Goal: Task Accomplishment & Management: Complete application form

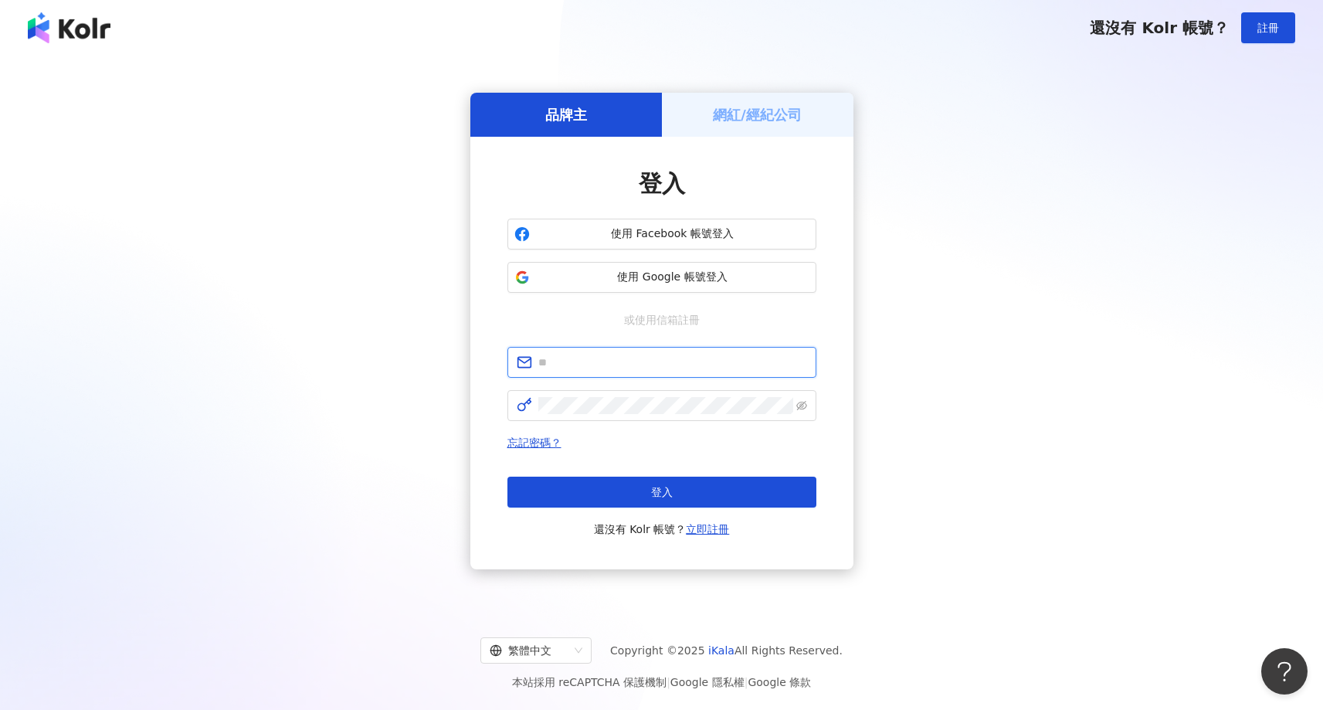
drag, startPoint x: 621, startPoint y: 359, endPoint x: 643, endPoint y: 348, distance: 24.5
click at [618, 368] on input "text" at bounding box center [672, 362] width 269 height 17
click at [775, 97] on div "網紅/經紀公司" at bounding box center [758, 115] width 192 height 44
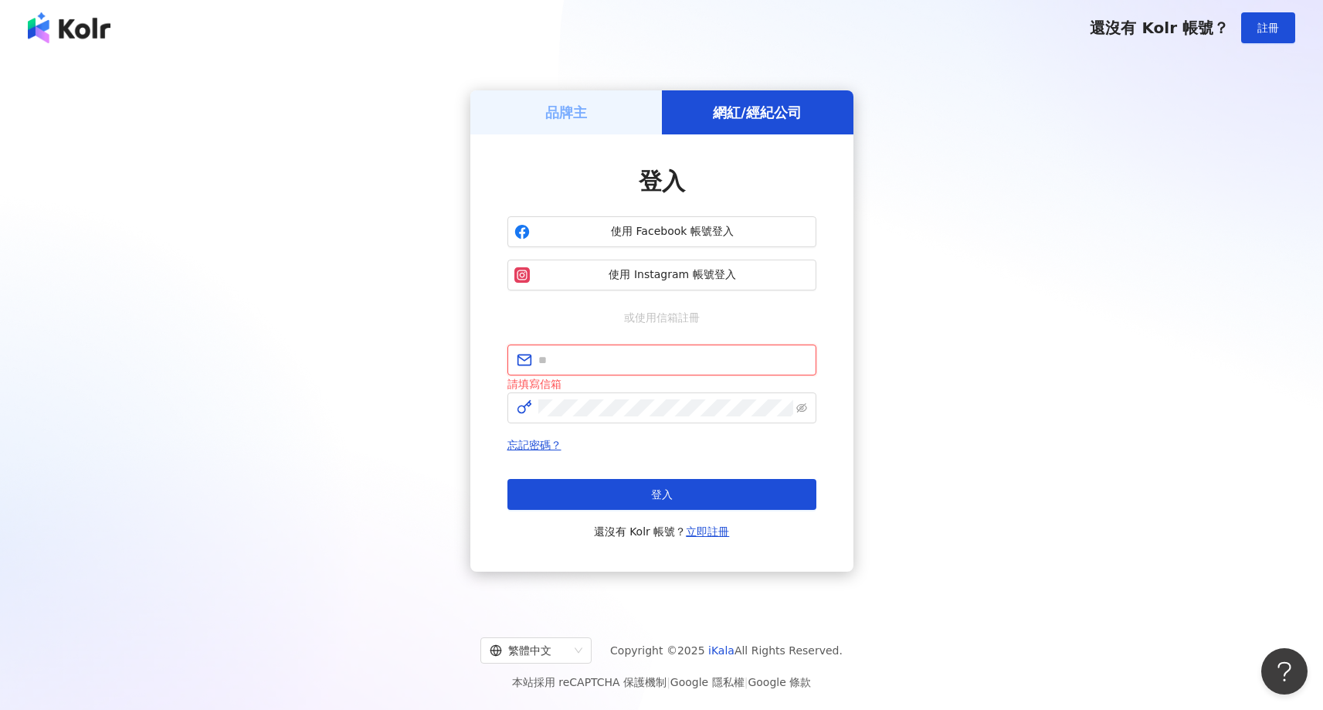
click at [606, 361] on input "text" at bounding box center [672, 359] width 269 height 17
type input "**********"
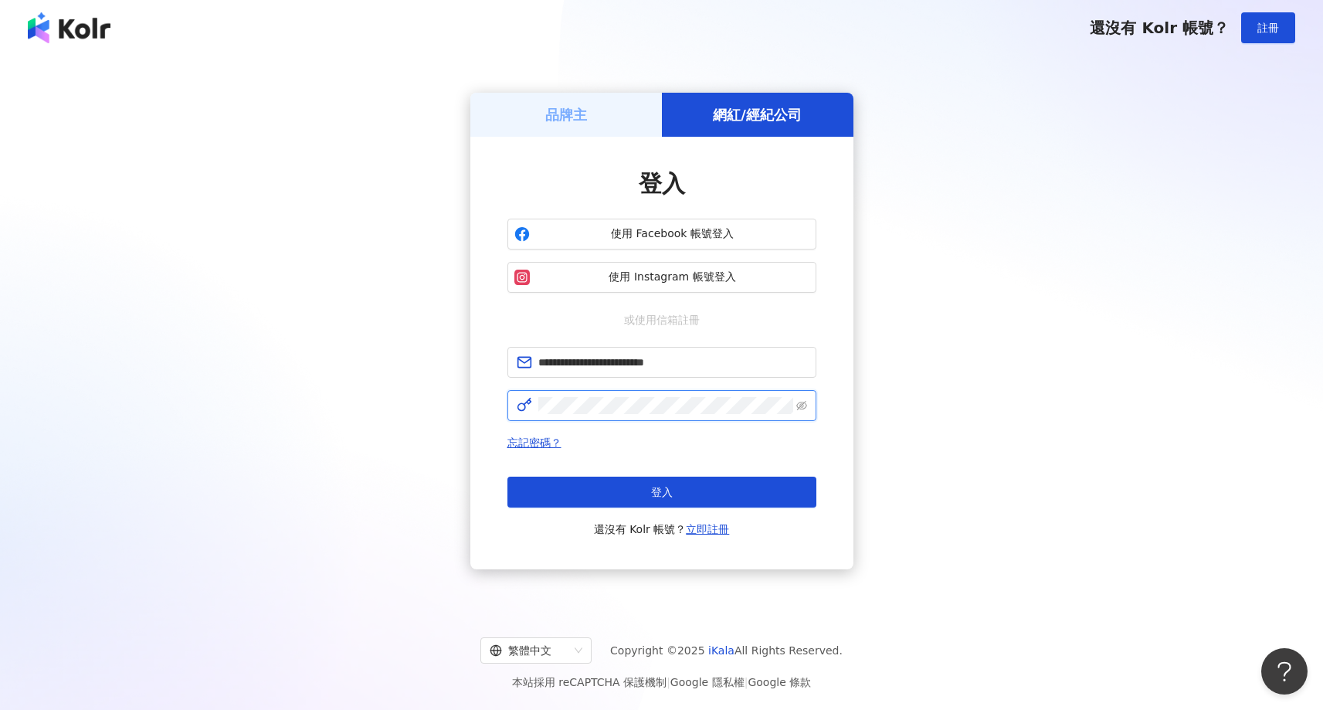
click button "登入" at bounding box center [661, 492] width 309 height 31
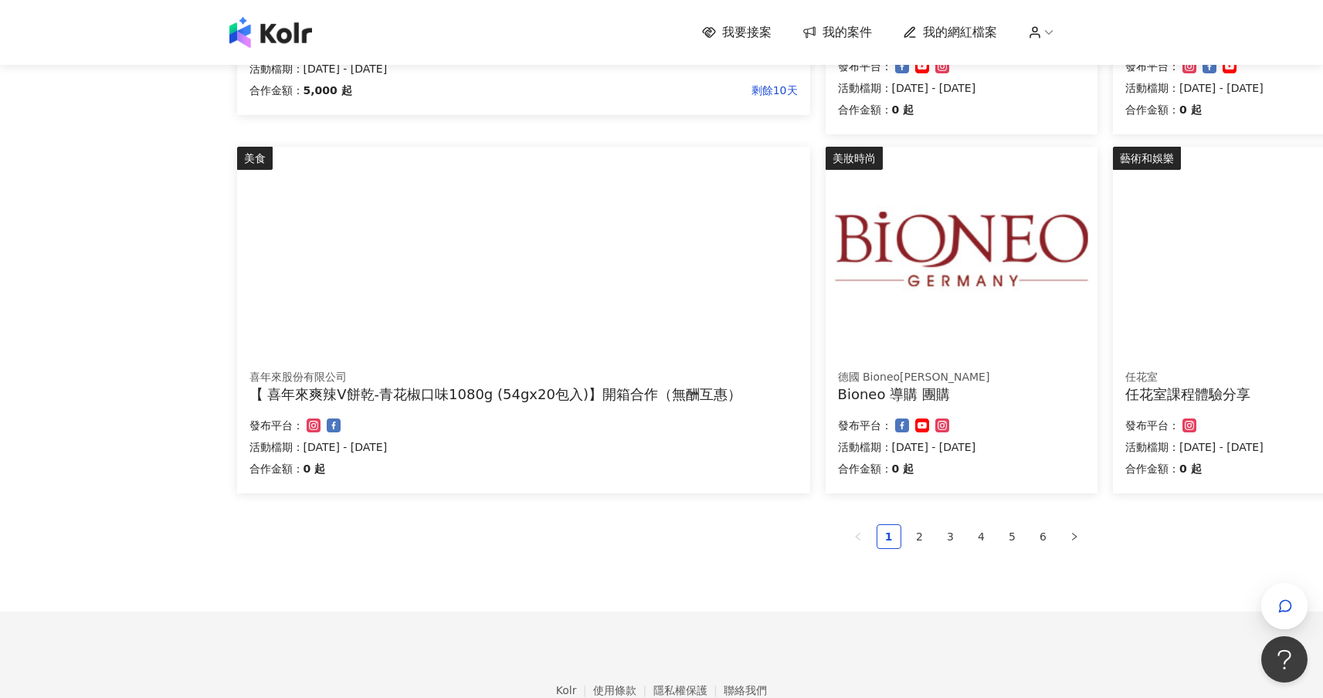
scroll to position [850, 0]
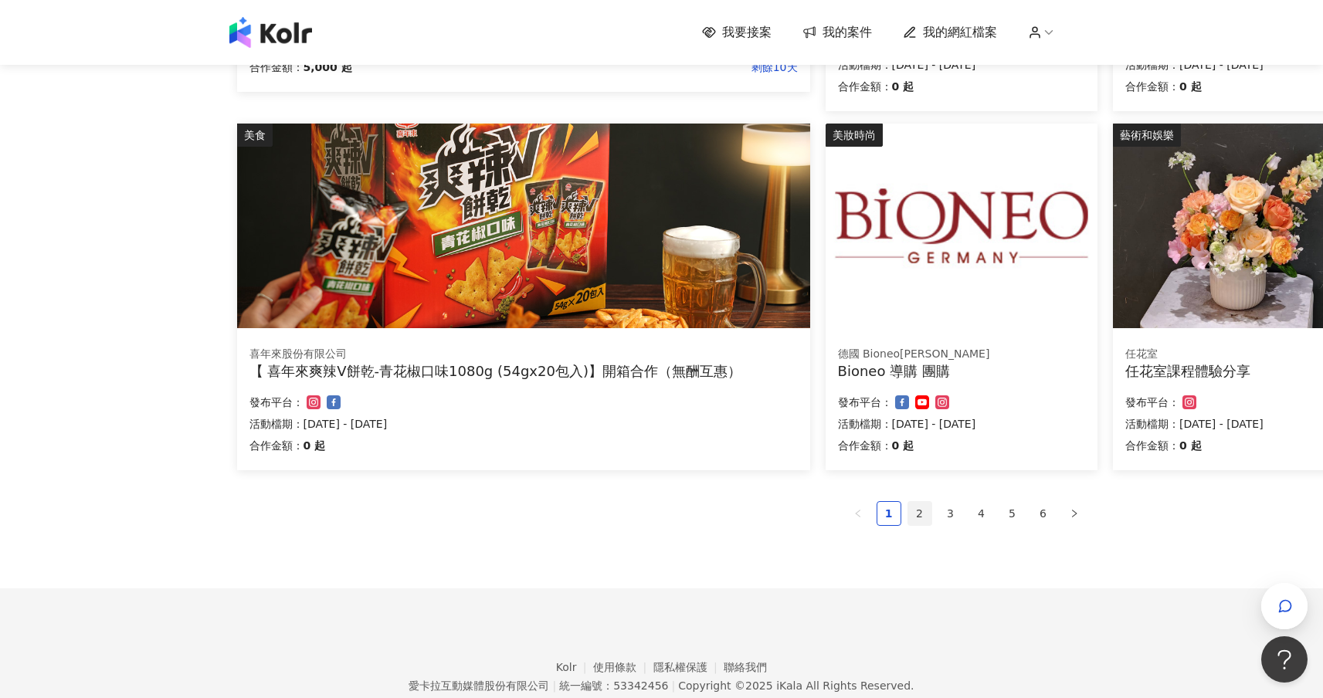
click at [918, 518] on link "2" at bounding box center [919, 513] width 23 height 23
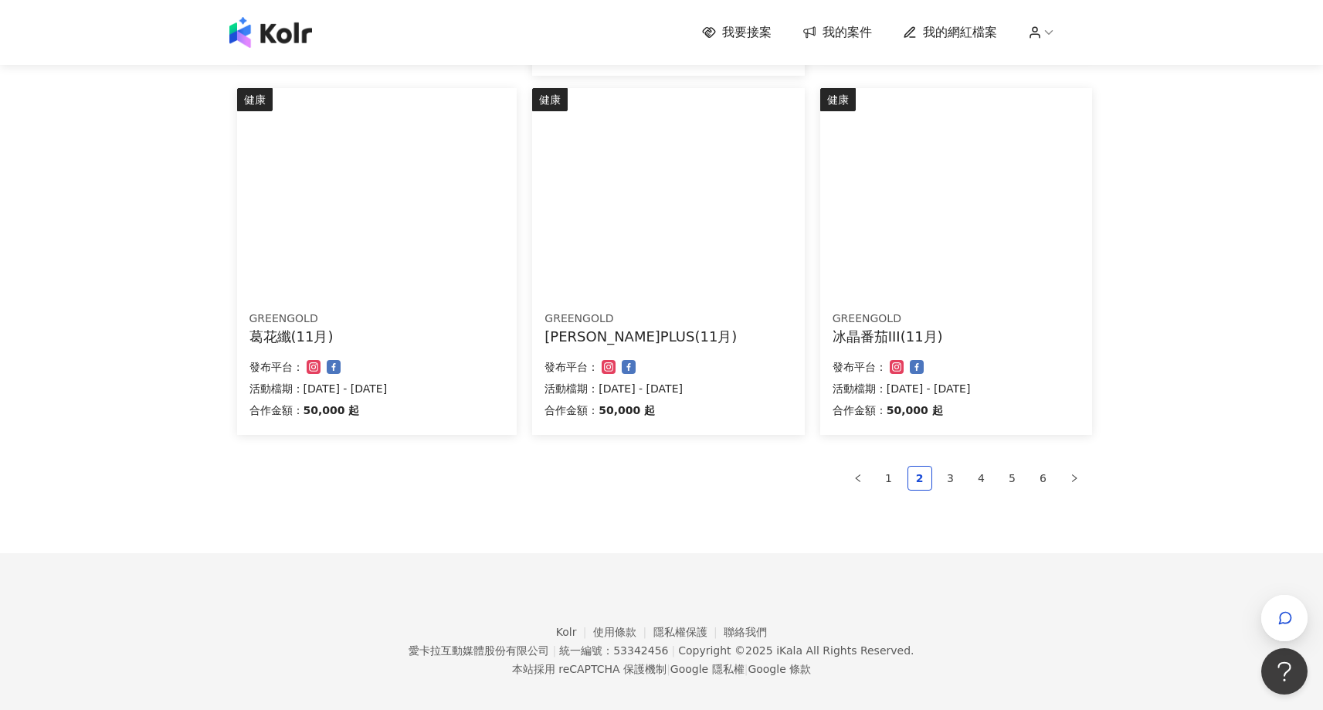
scroll to position [919, 0]
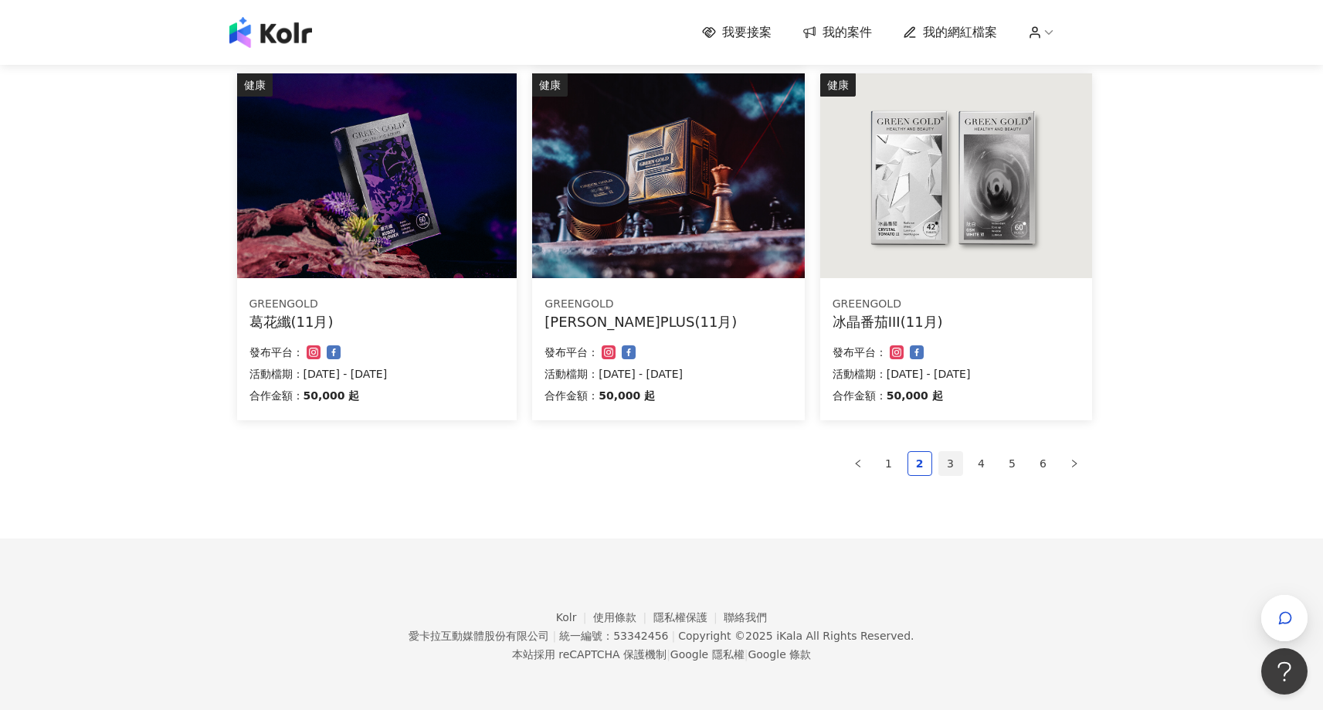
click at [949, 470] on link "3" at bounding box center [950, 463] width 23 height 23
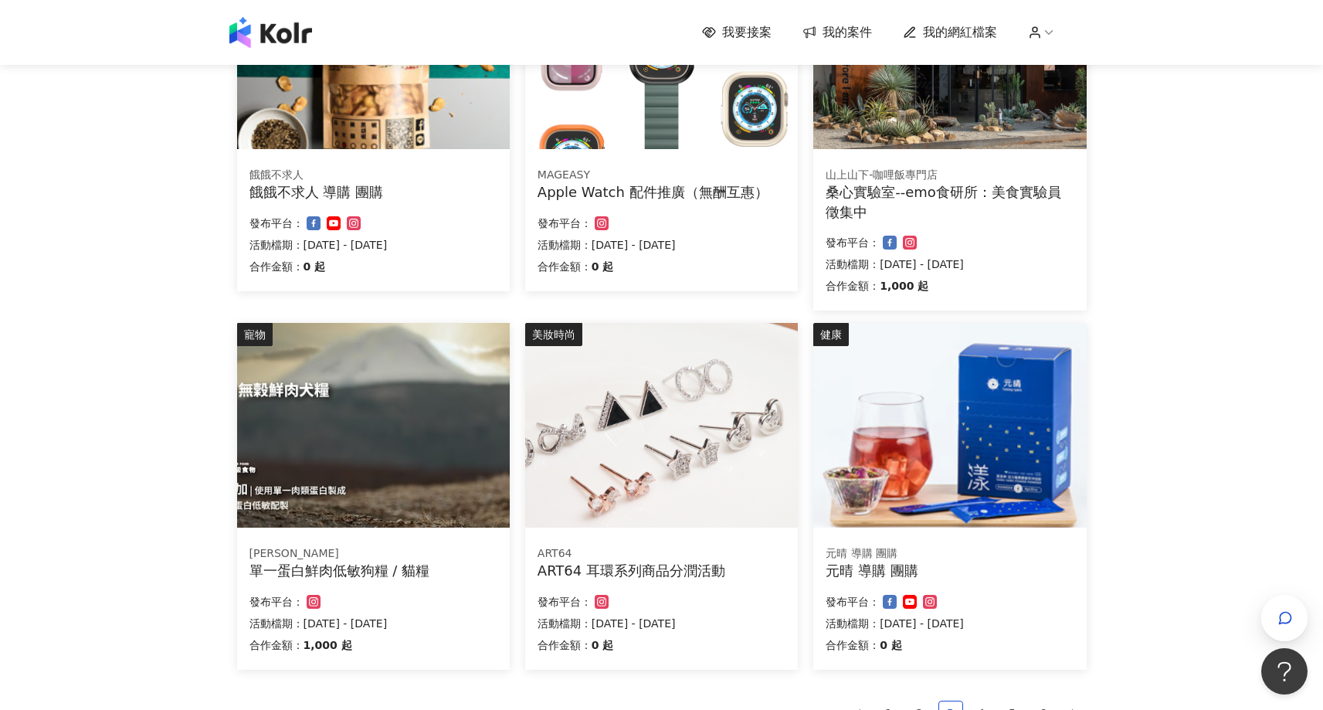
scroll to position [900, 0]
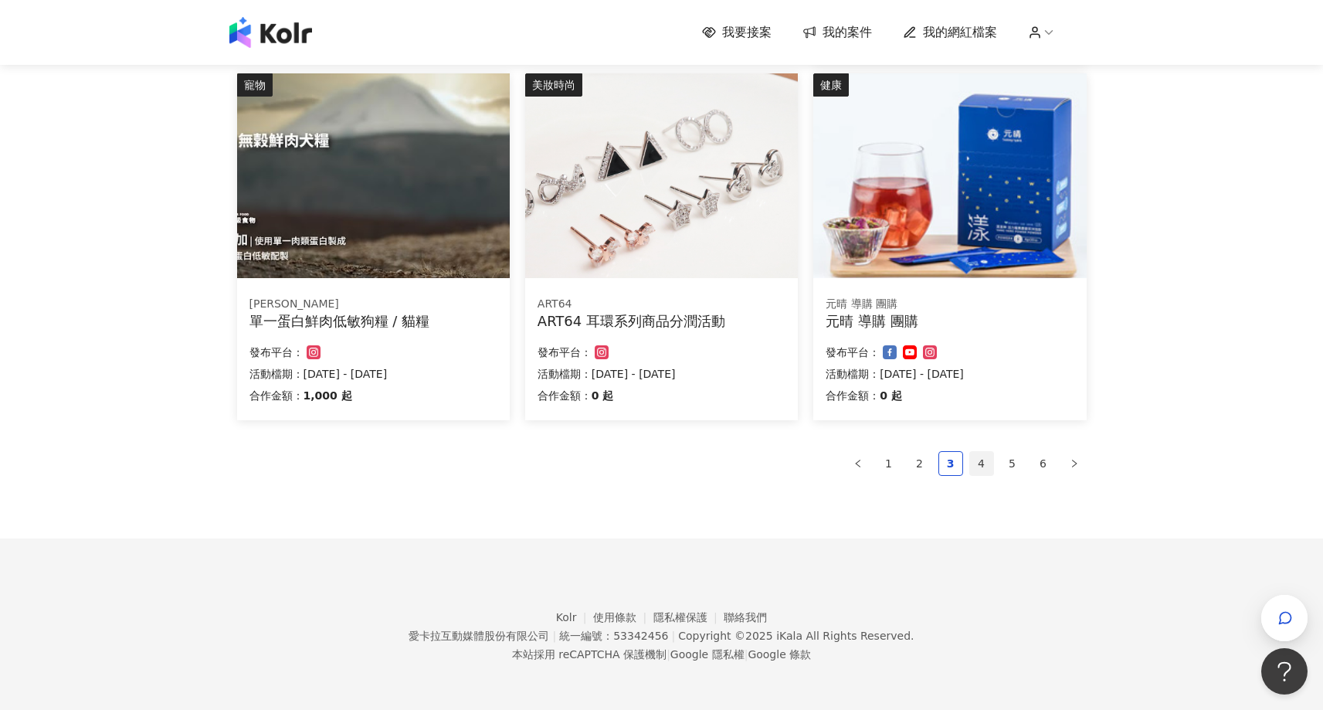
click at [972, 462] on link "4" at bounding box center [981, 463] width 23 height 23
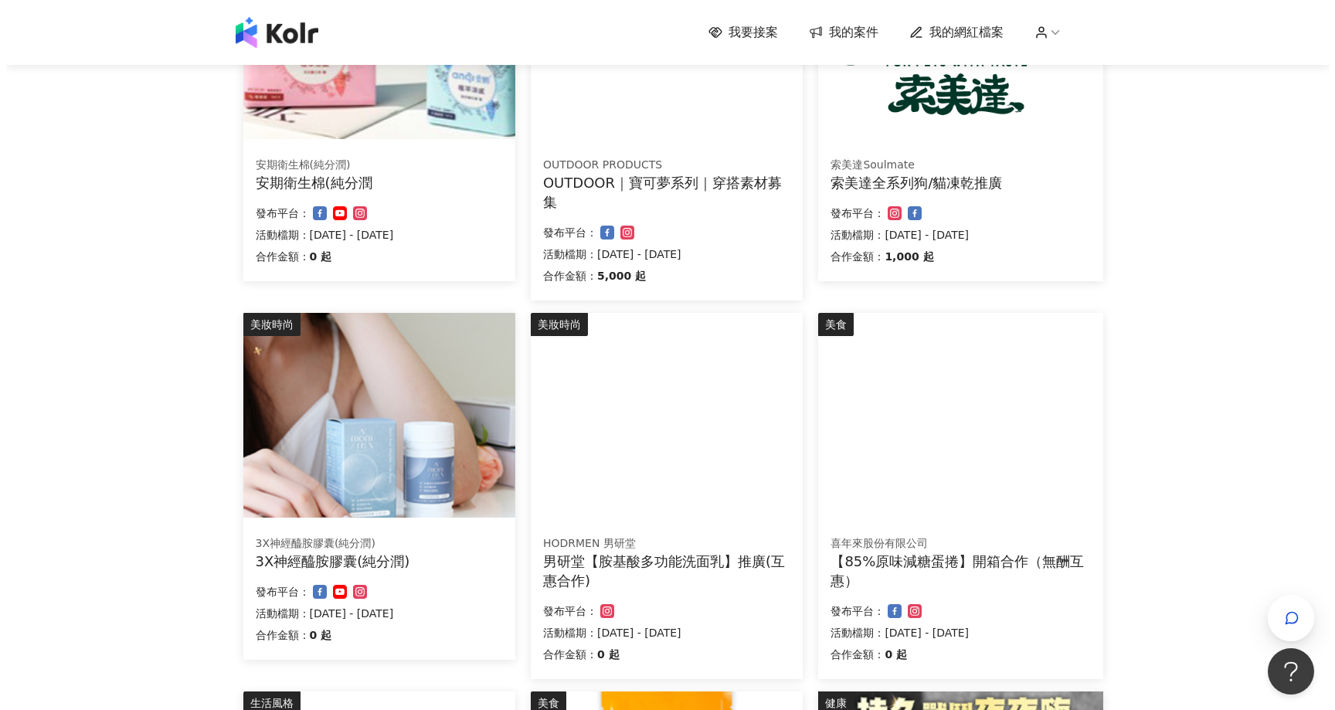
scroll to position [77, 0]
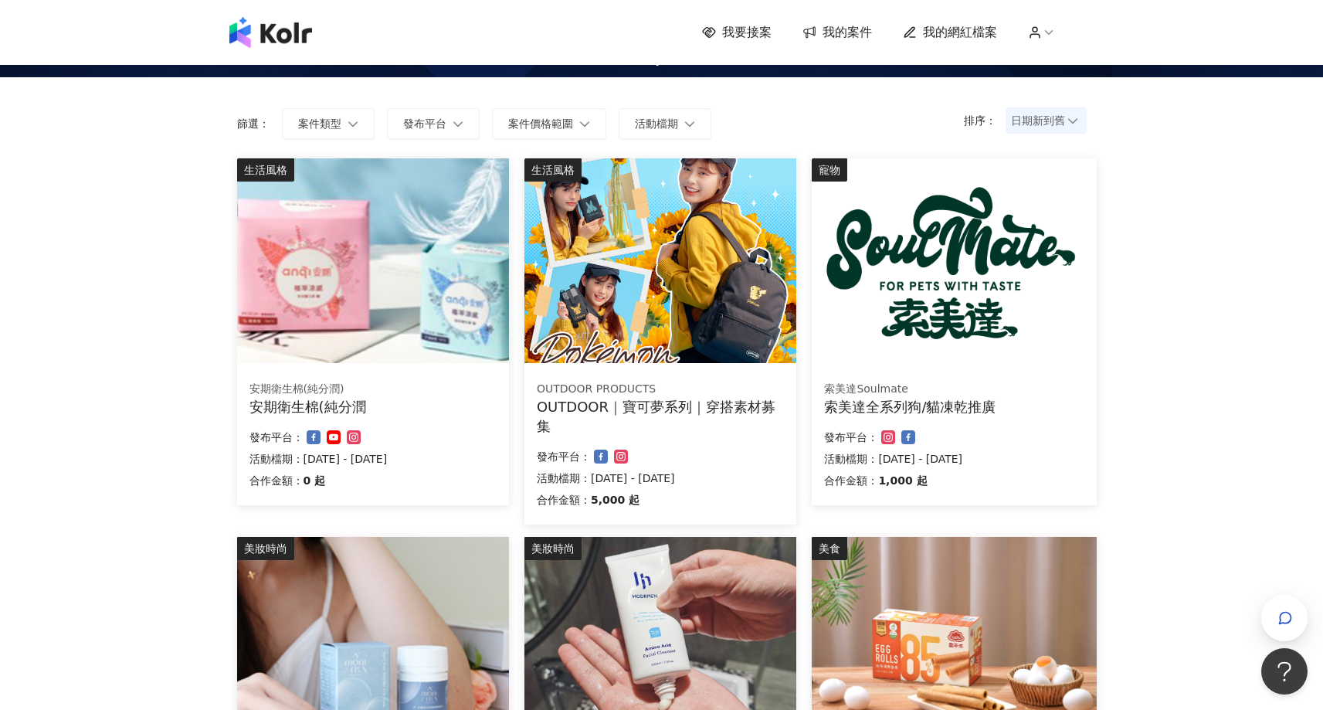
click at [687, 280] on img at bounding box center [660, 260] width 272 height 205
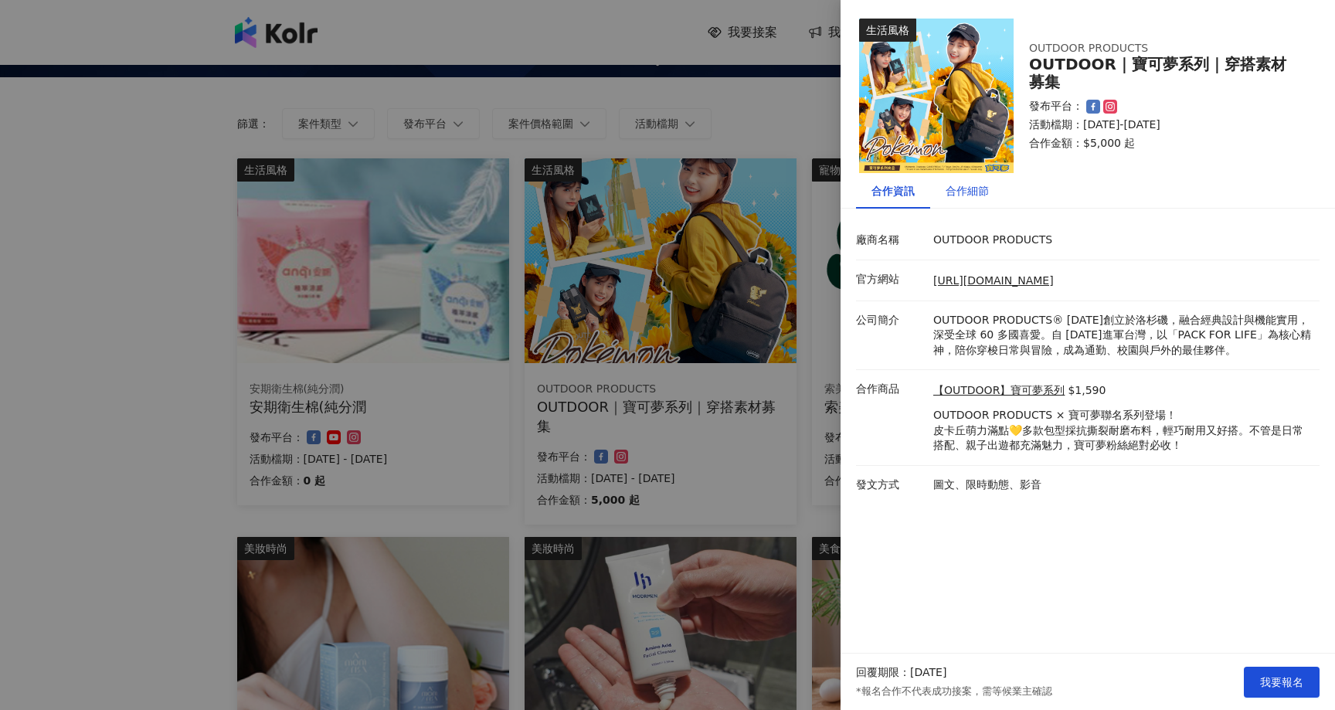
click at [968, 195] on div "合作細節" at bounding box center [966, 190] width 43 height 17
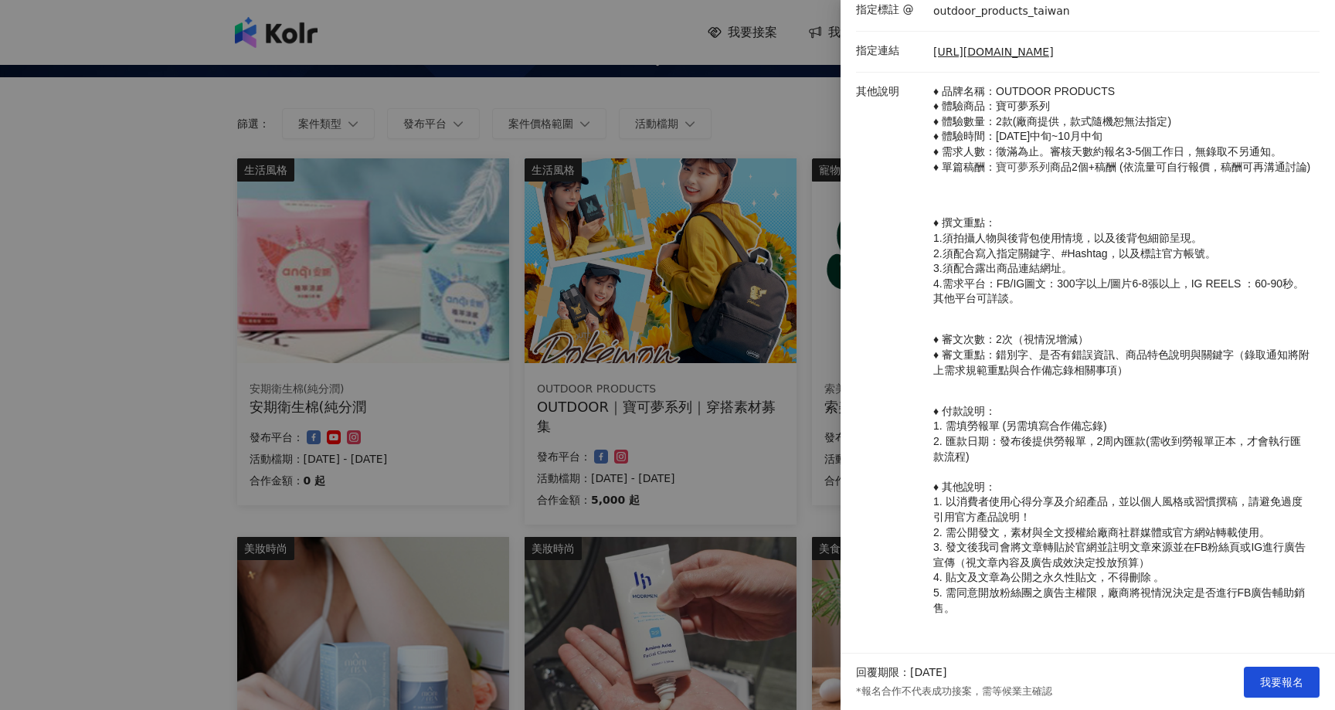
scroll to position [430, 0]
click at [1289, 680] on span "我要報名" at bounding box center [1281, 682] width 43 height 12
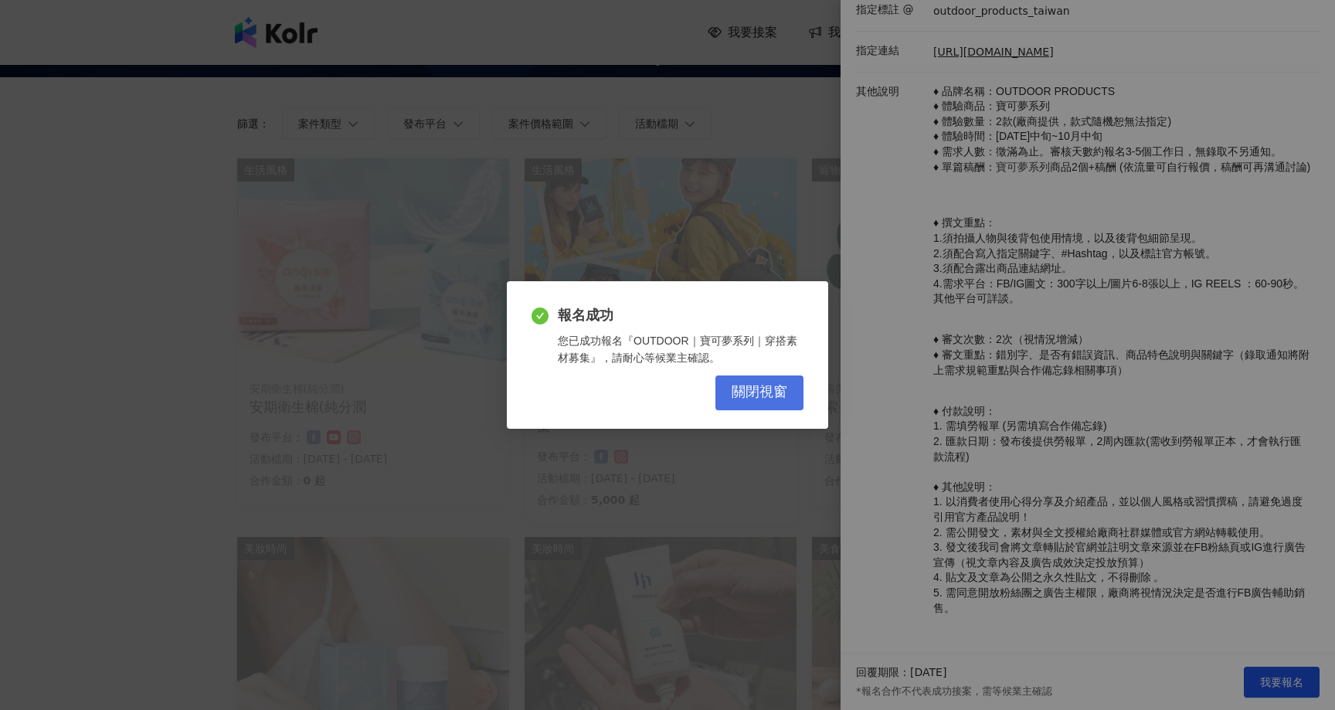
click at [735, 384] on span "關閉視窗" at bounding box center [759, 392] width 56 height 17
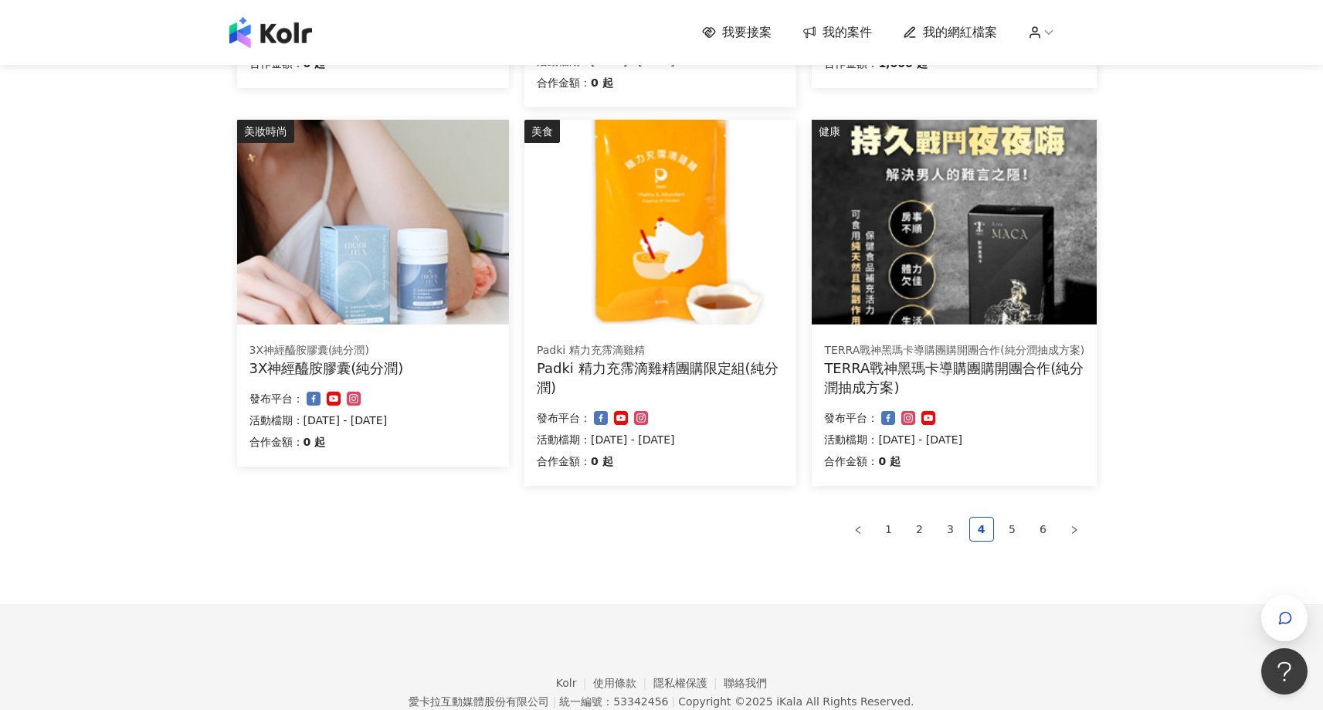
scroll to position [927, 0]
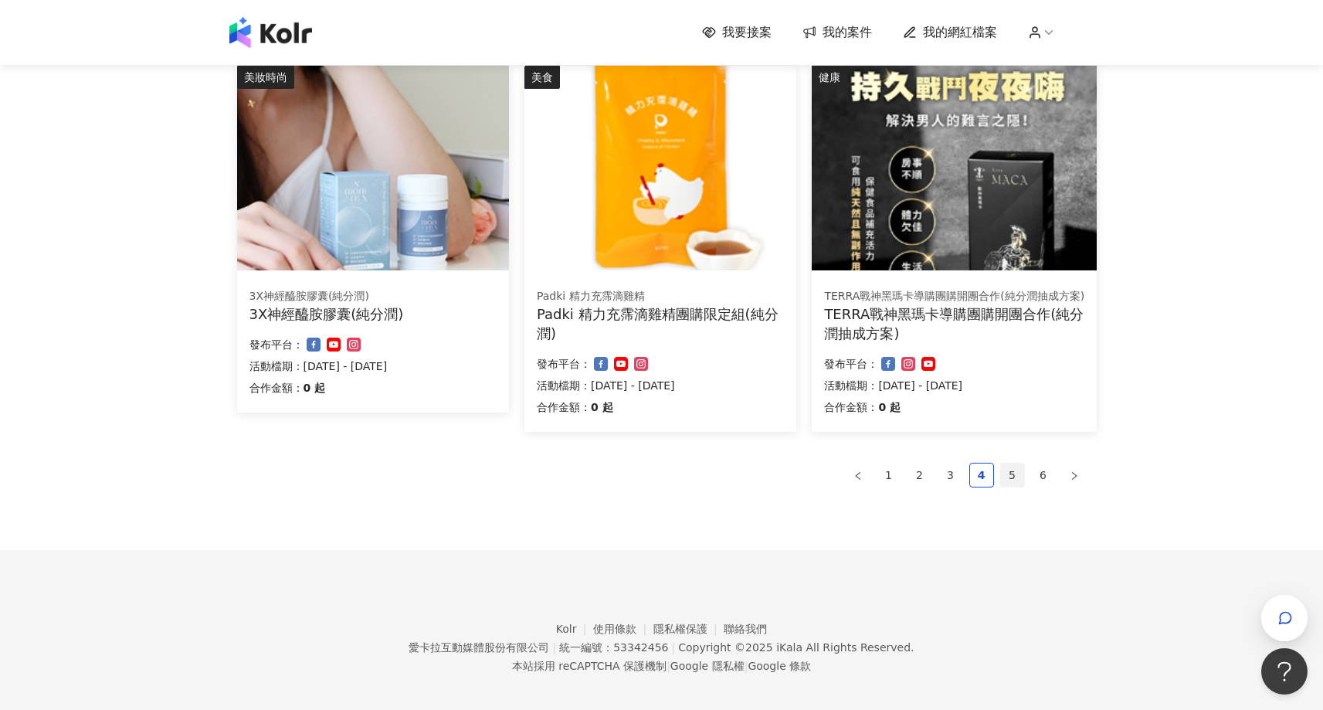
click at [1016, 479] on link "5" at bounding box center [1012, 474] width 23 height 23
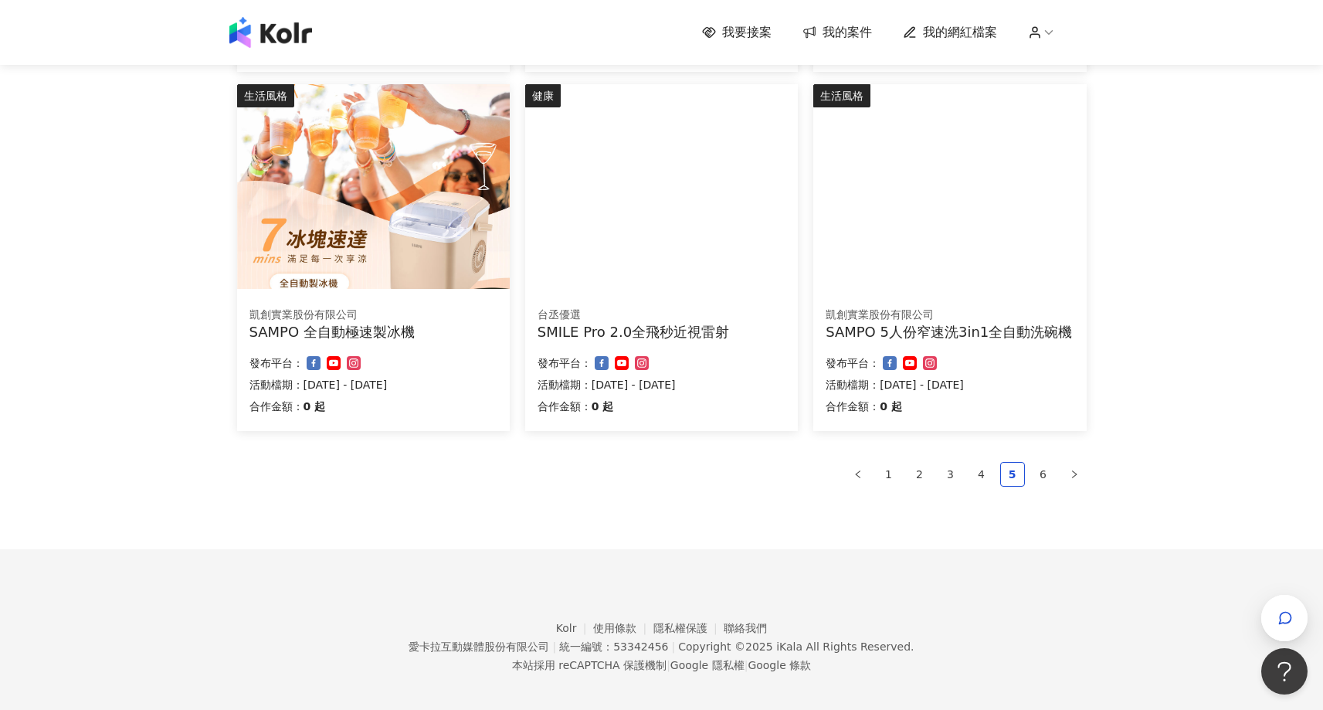
scroll to position [900, 0]
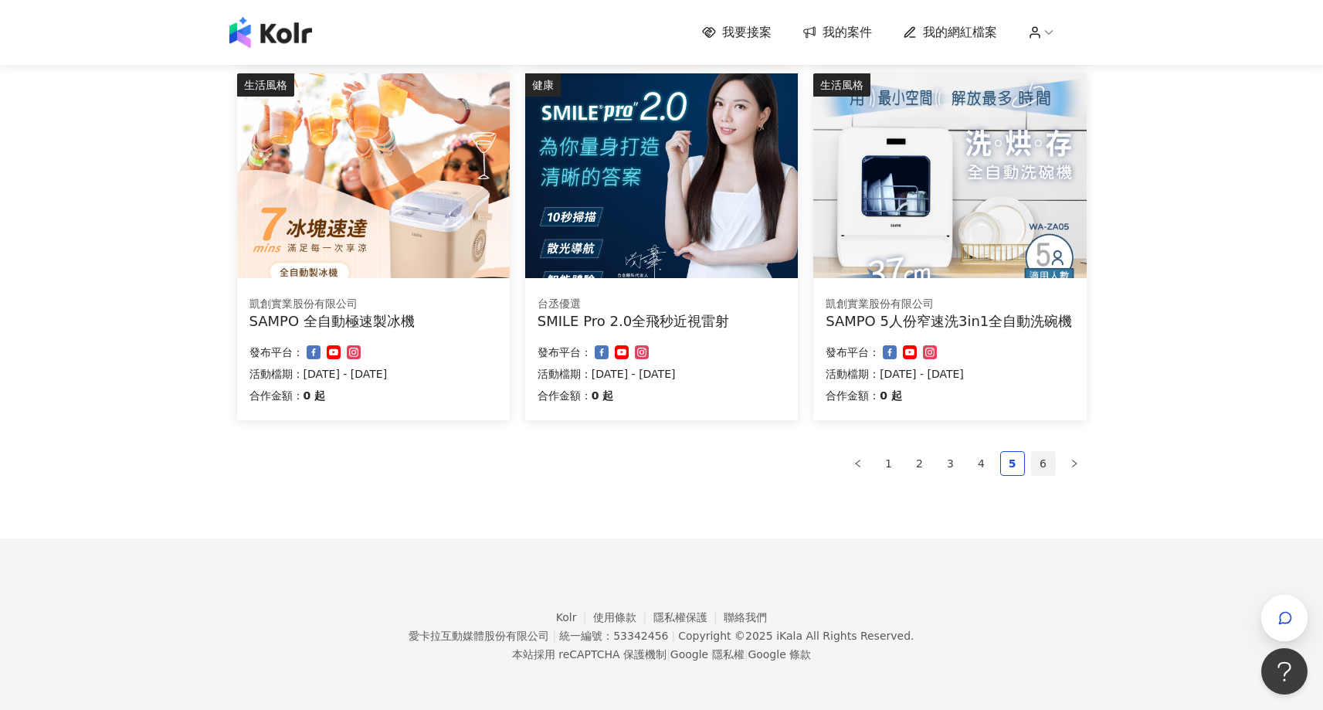
click at [1037, 460] on link "6" at bounding box center [1043, 463] width 23 height 23
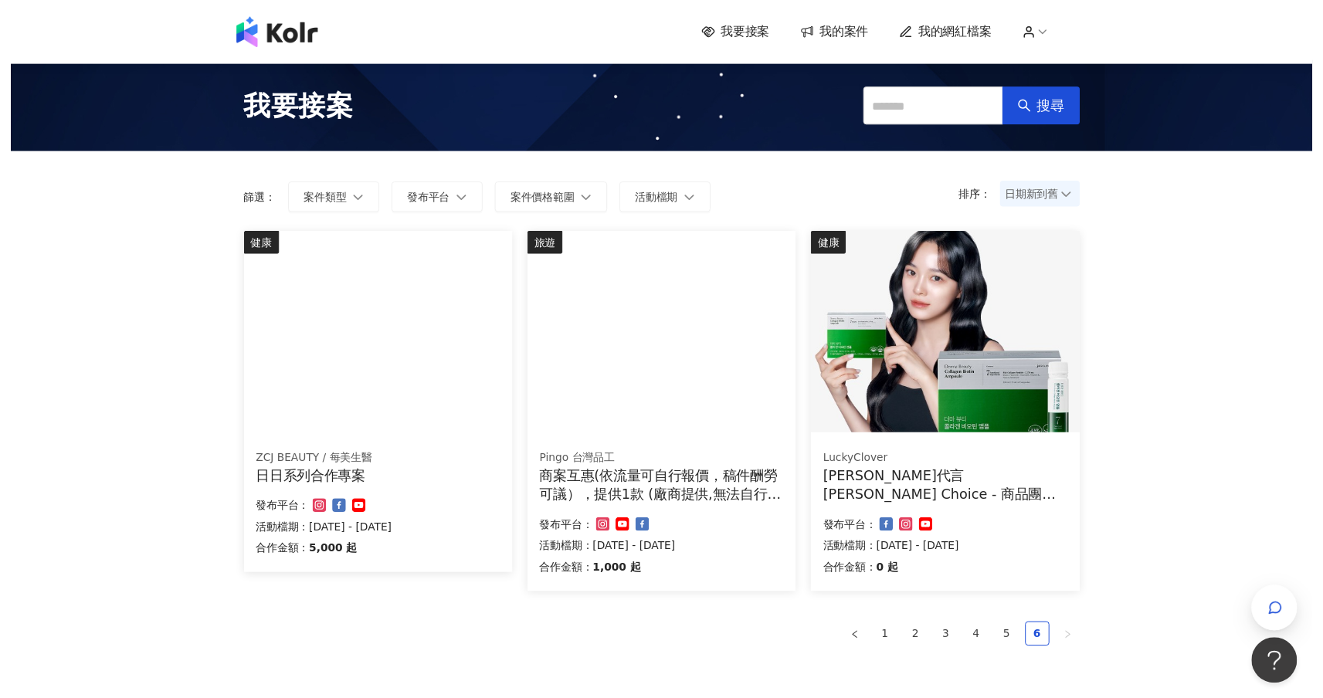
scroll to position [0, 0]
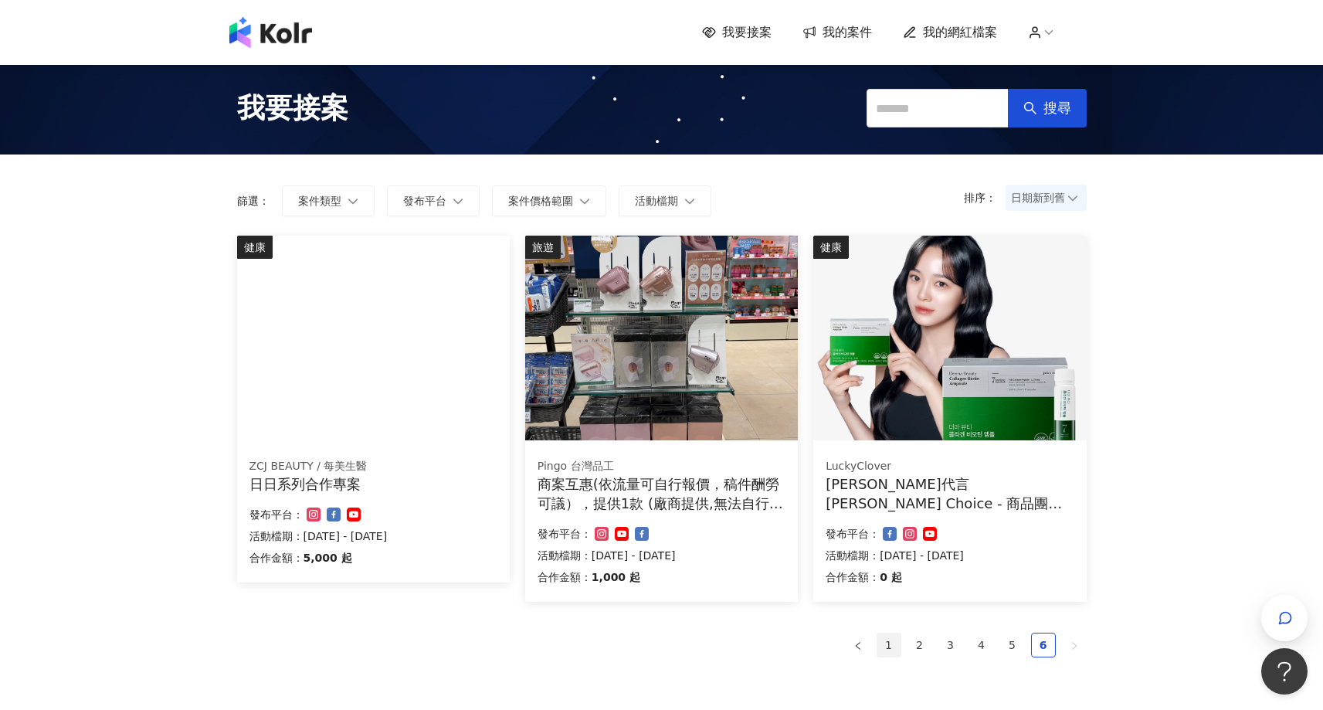
click at [888, 649] on link "1" at bounding box center [888, 644] width 23 height 23
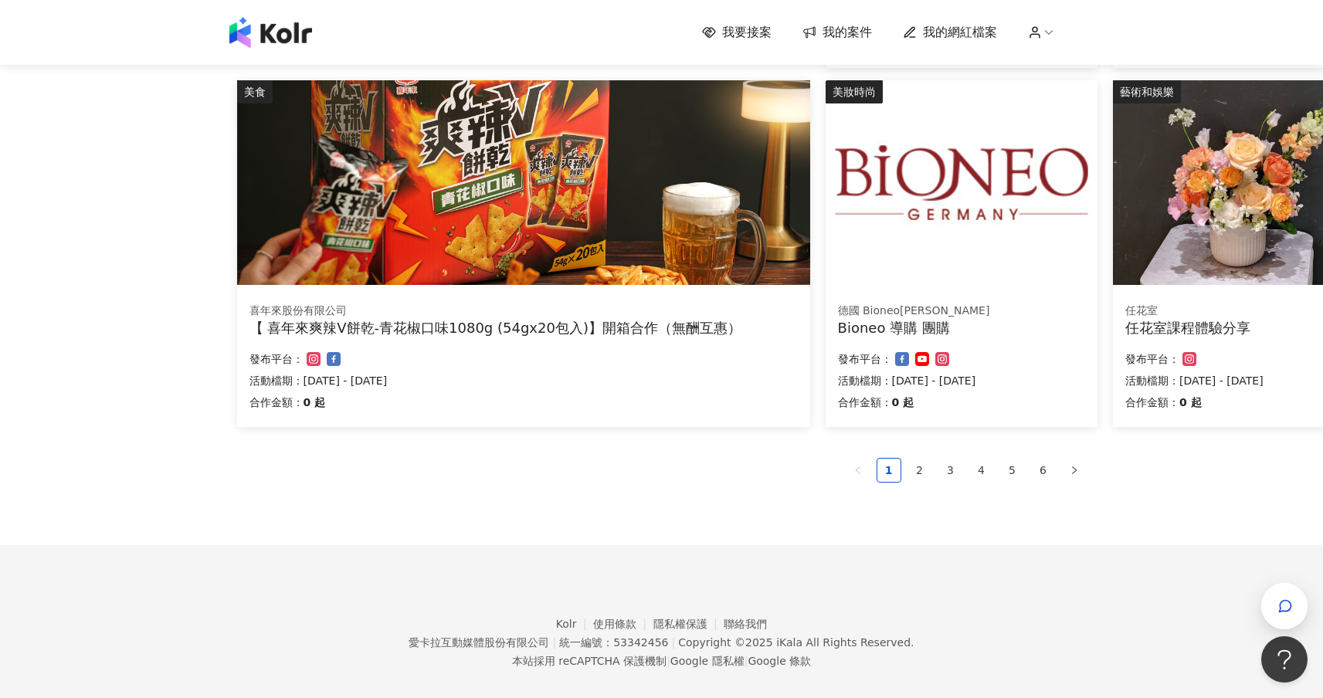
scroll to position [911, 0]
